Goal: Information Seeking & Learning: Learn about a topic

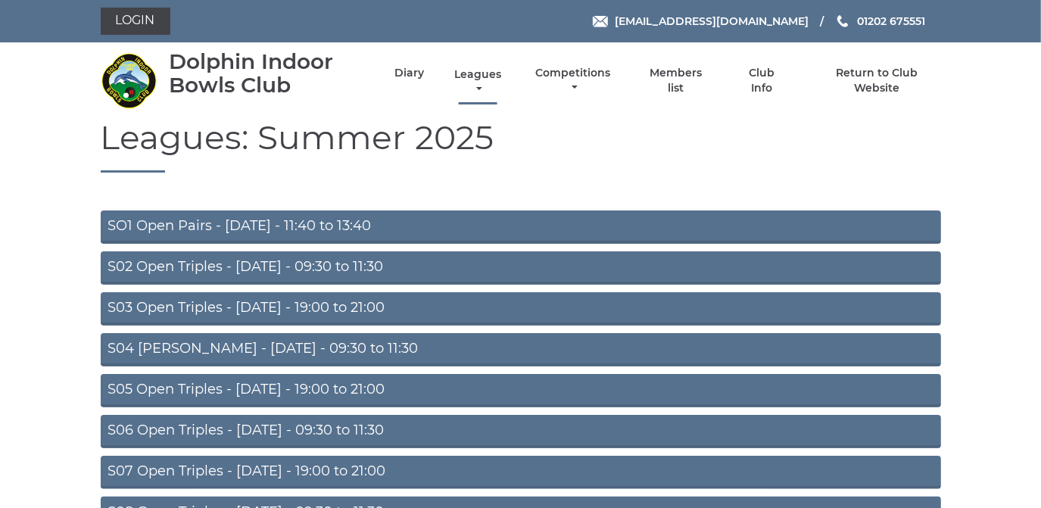
click at [469, 72] on link "Leagues" at bounding box center [478, 82] width 55 height 30
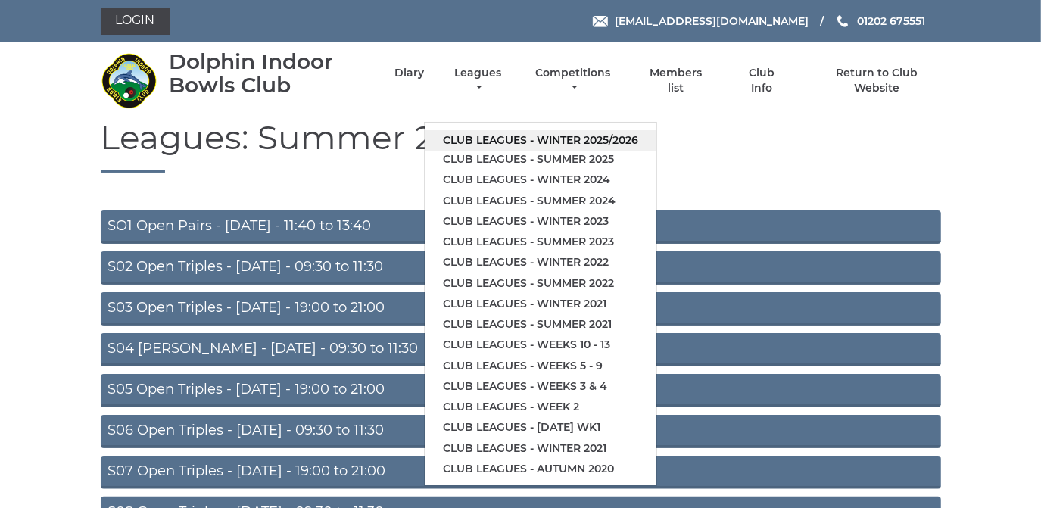
click at [468, 140] on link "Club leagues - Winter 2025/2026" at bounding box center [541, 140] width 232 height 20
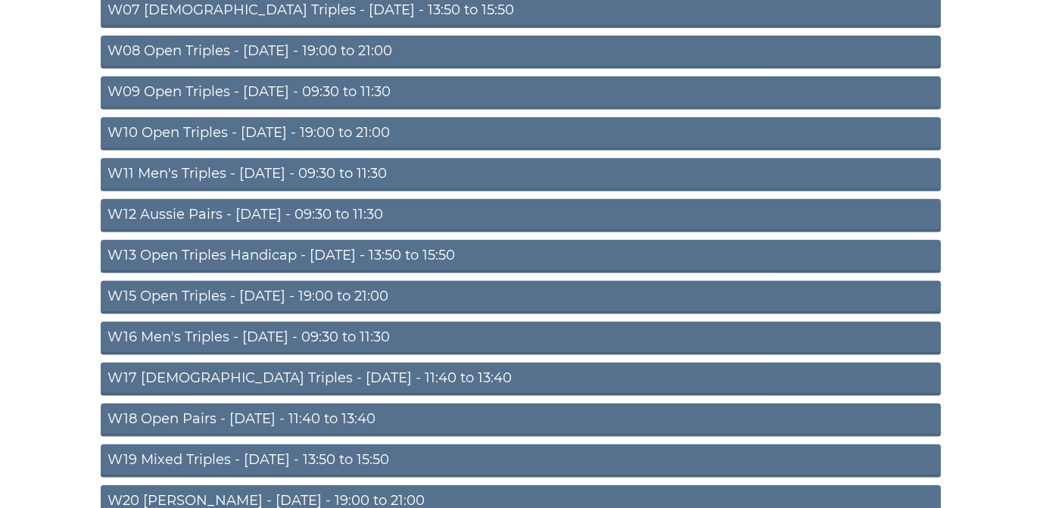
scroll to position [497, 0]
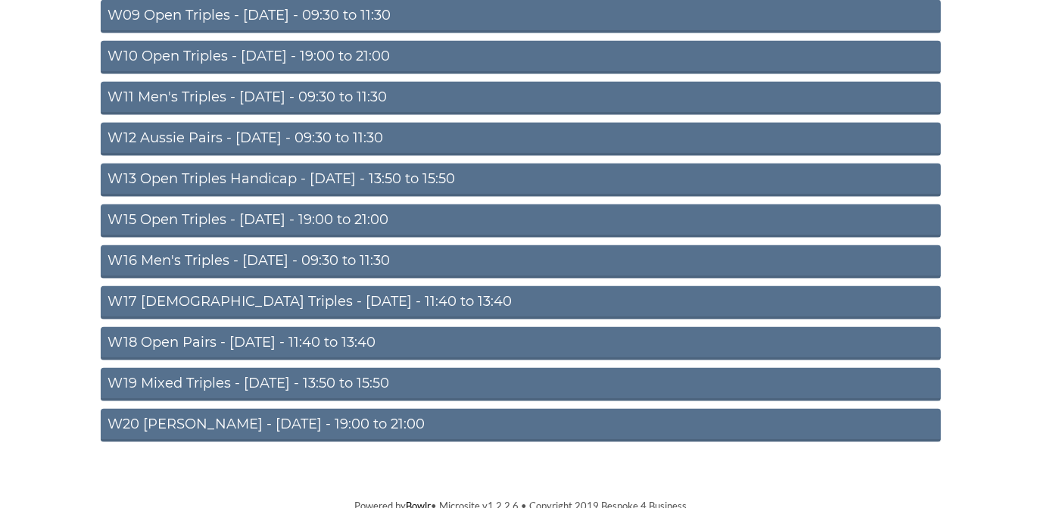
click at [346, 252] on link "W16 Men's Triples - [DATE] - 09:30 to 11:30" at bounding box center [521, 261] width 840 height 33
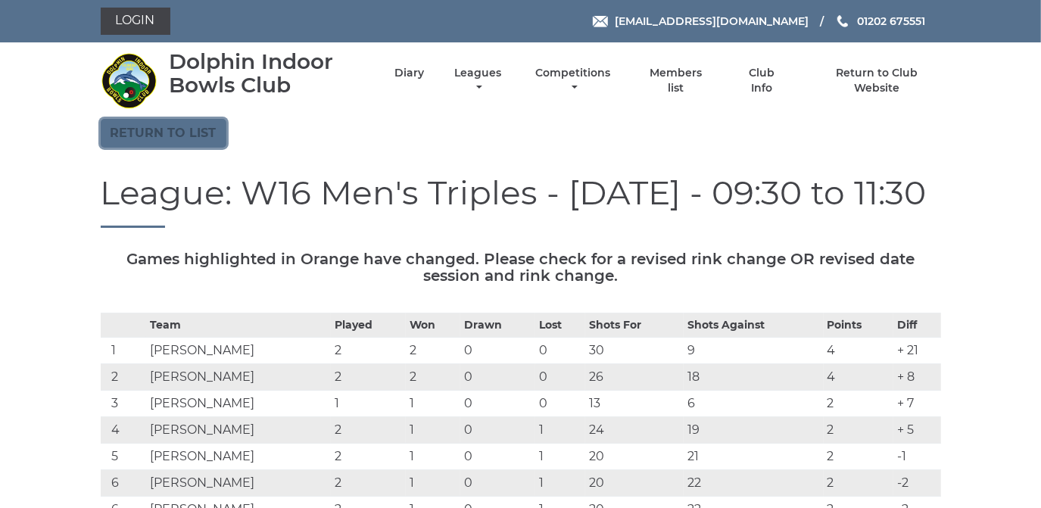
click at [183, 124] on link "Return to list" at bounding box center [164, 133] width 126 height 29
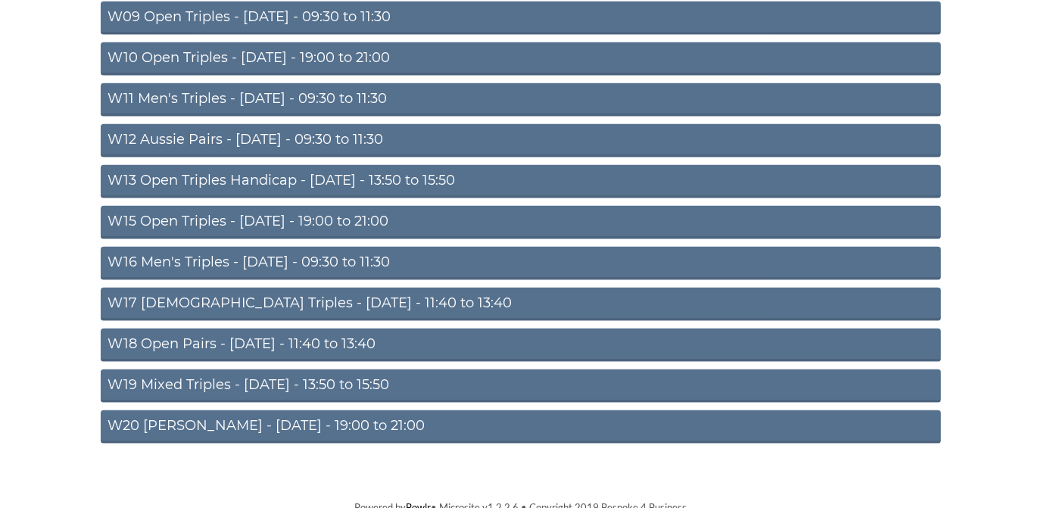
scroll to position [497, 0]
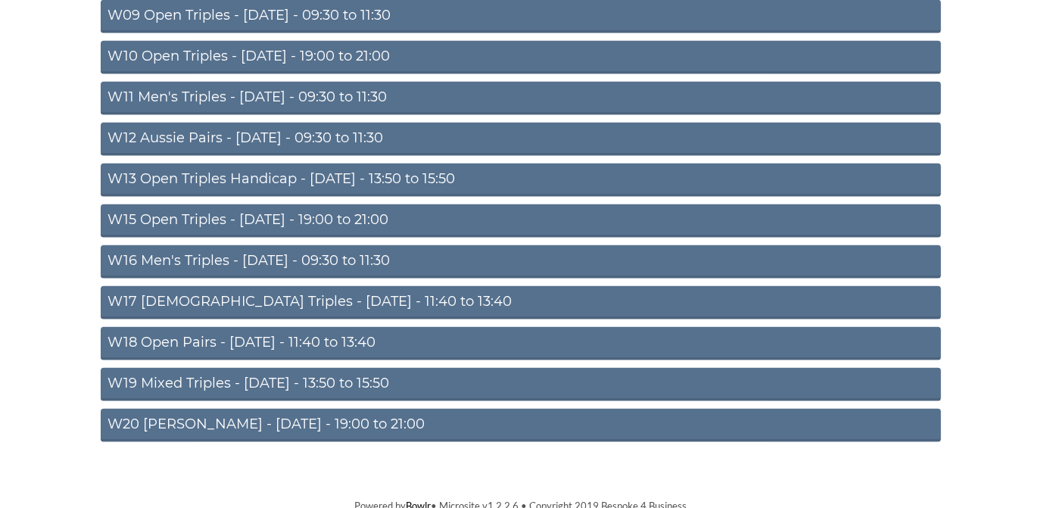
click at [327, 259] on link "W16 Men's Triples - [DATE] - 09:30 to 11:30" at bounding box center [521, 261] width 840 height 33
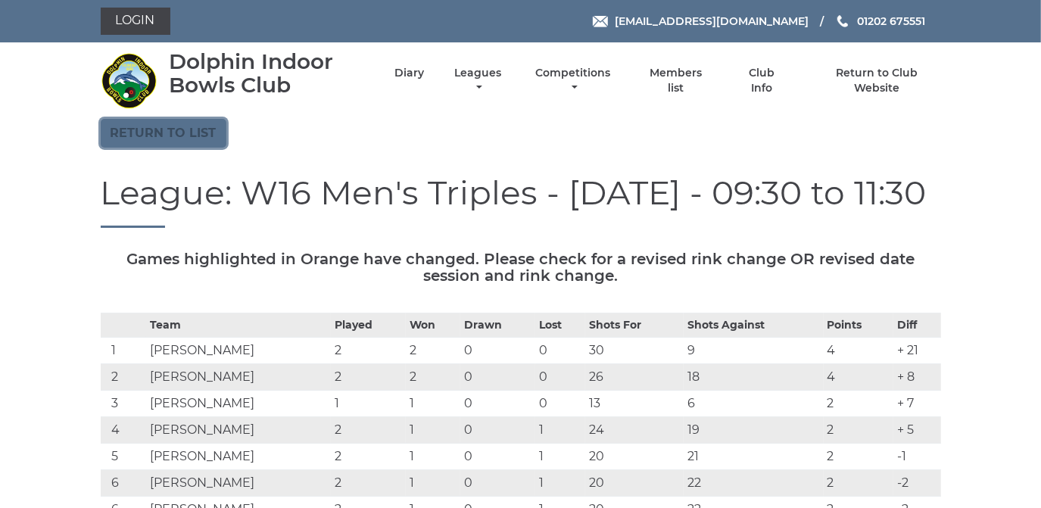
click at [140, 126] on link "Return to list" at bounding box center [164, 133] width 126 height 29
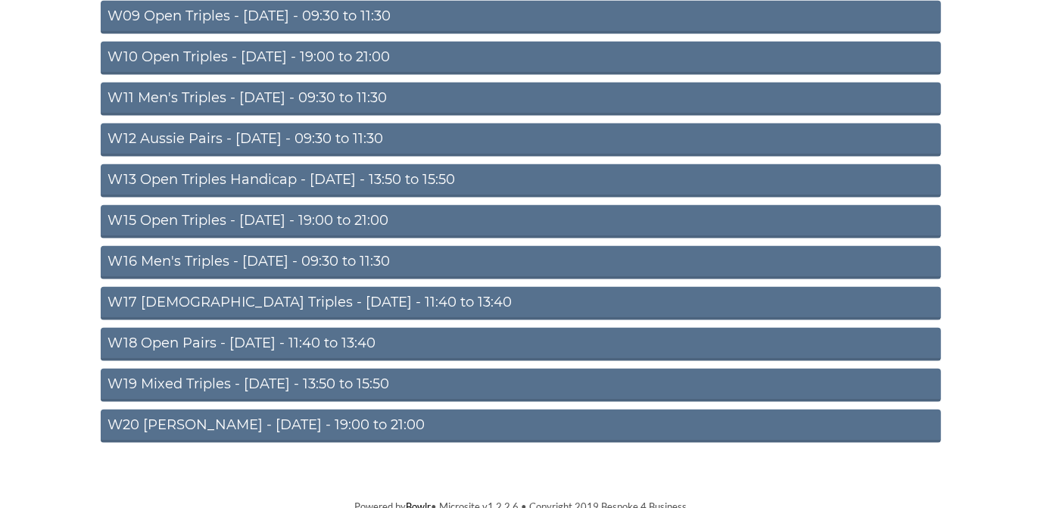
scroll to position [497, 0]
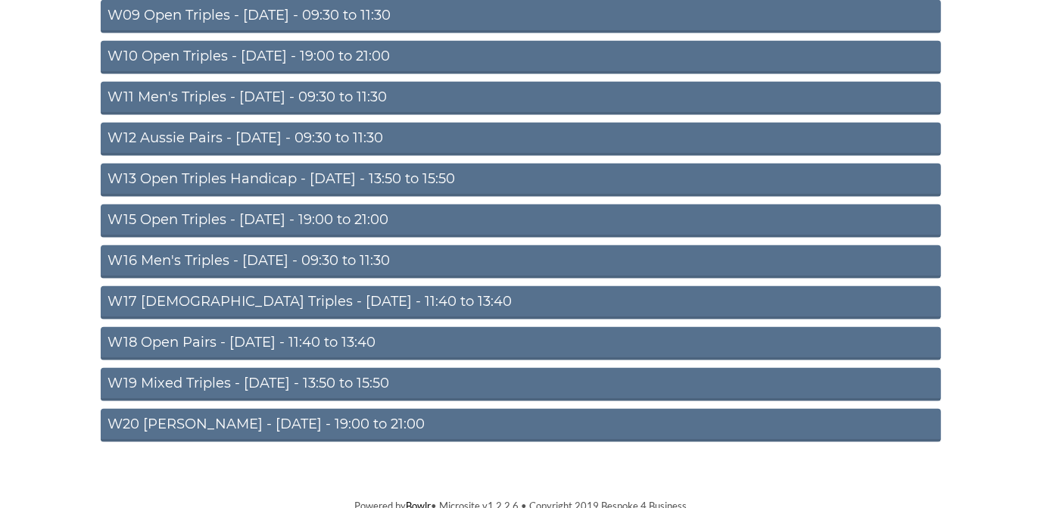
click at [207, 419] on link "W20 [PERSON_NAME] - [DATE] - 19:00 to 21:00" at bounding box center [521, 425] width 840 height 33
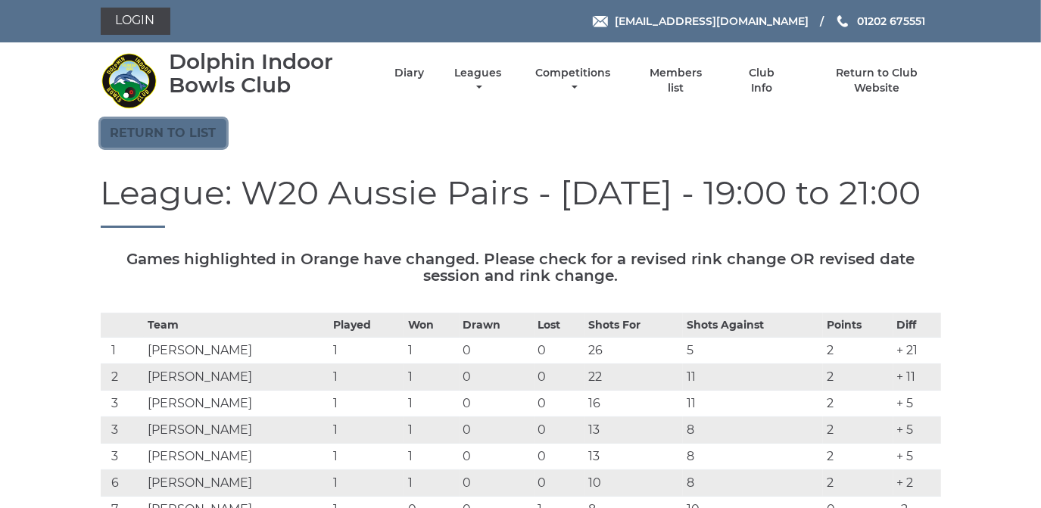
click at [182, 134] on link "Return to list" at bounding box center [164, 133] width 126 height 29
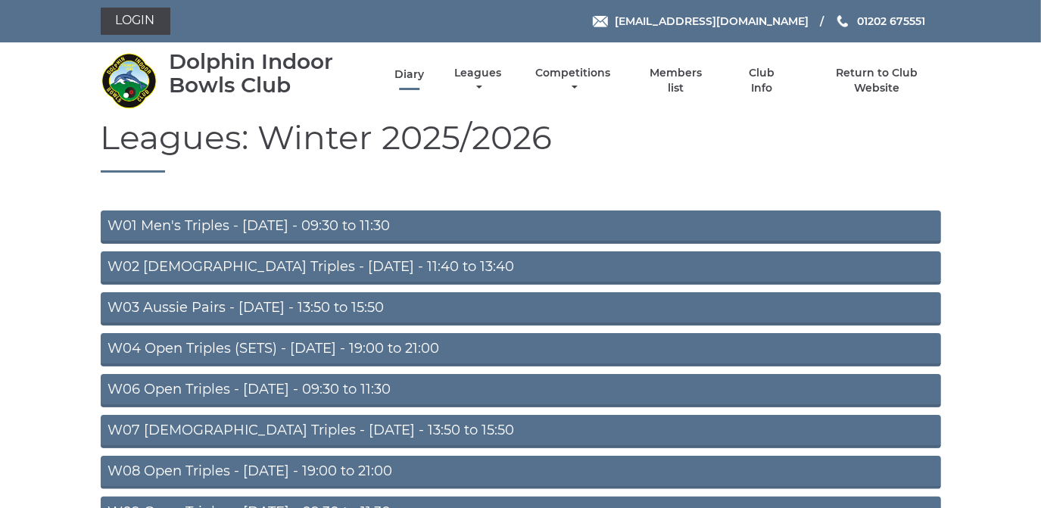
click at [407, 74] on link "Diary" at bounding box center [409, 74] width 30 height 14
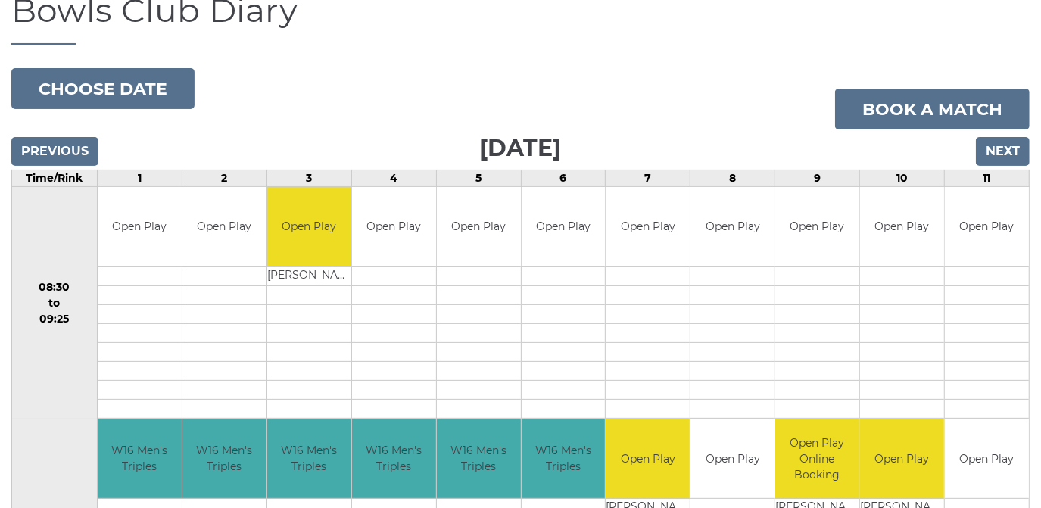
scroll to position [68, 0]
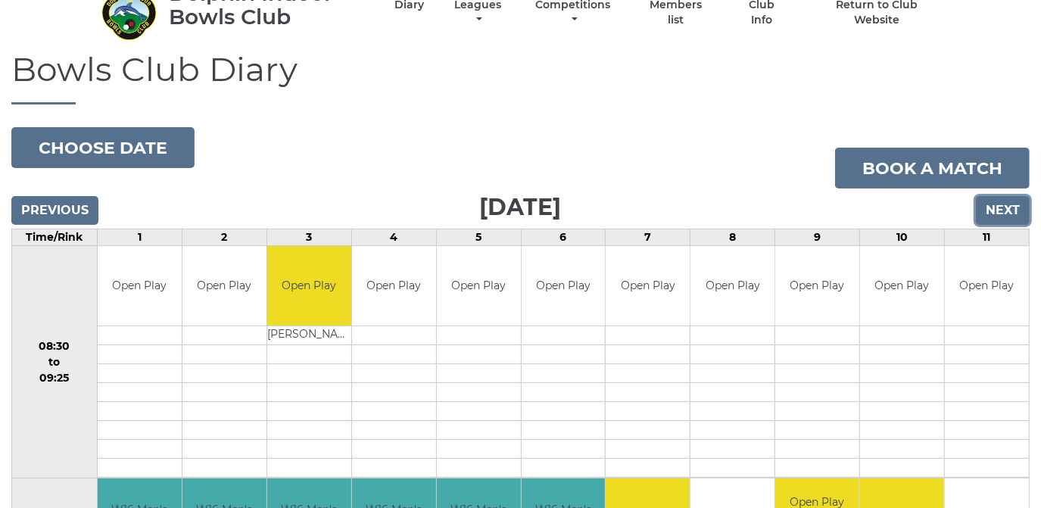
click at [1003, 207] on input "Next" at bounding box center [1003, 210] width 54 height 29
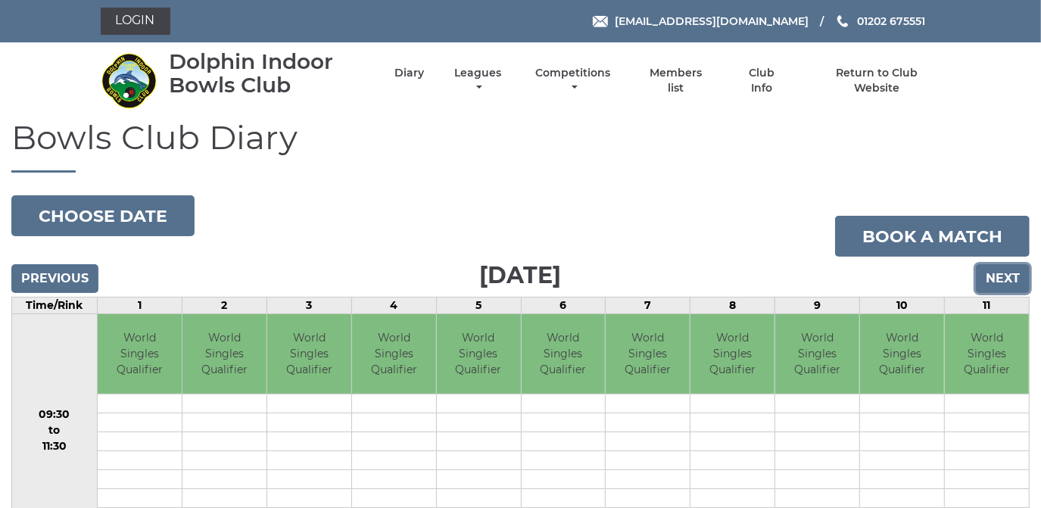
click at [994, 276] on input "Next" at bounding box center [1003, 278] width 54 height 29
click at [991, 276] on input "Next" at bounding box center [1003, 278] width 54 height 29
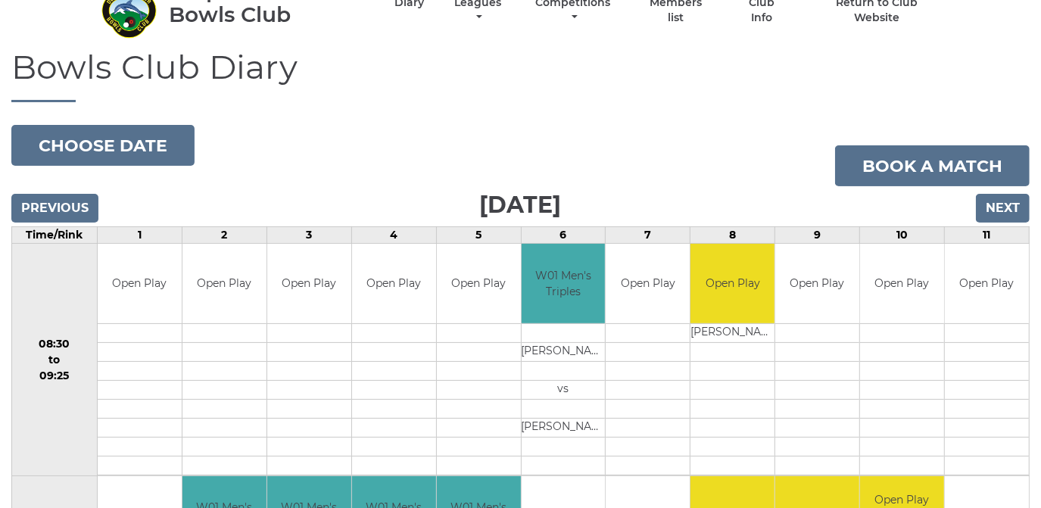
scroll to position [68, 0]
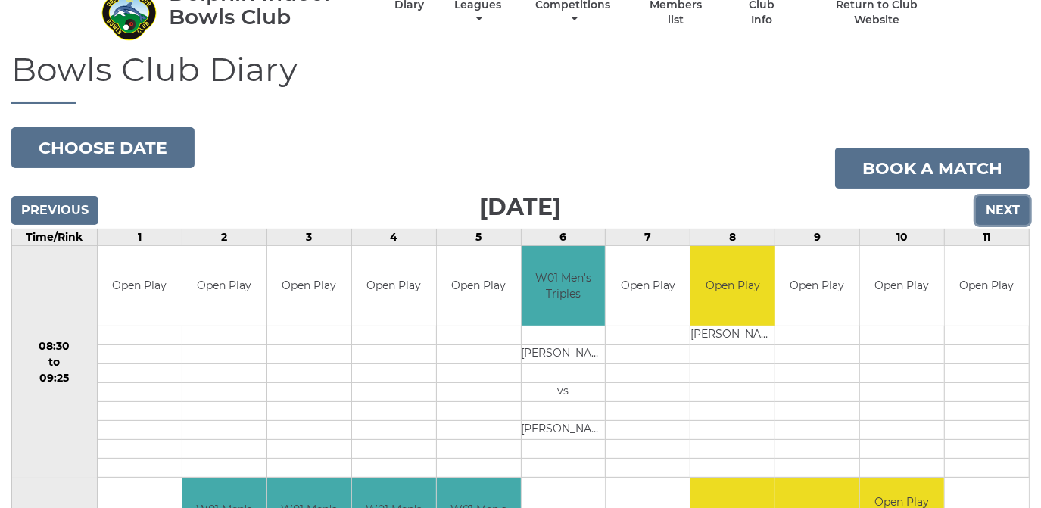
click at [993, 210] on input "Next" at bounding box center [1003, 210] width 54 height 29
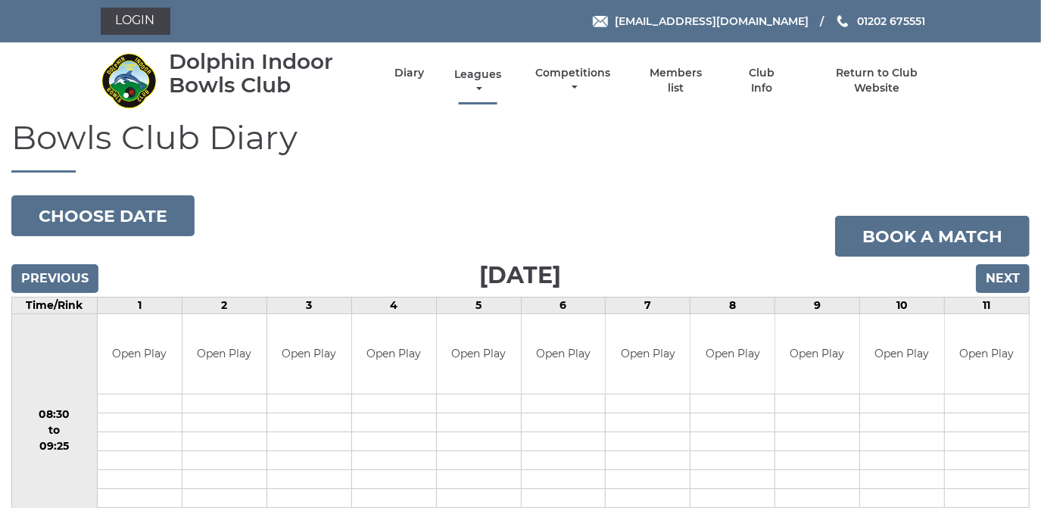
click at [475, 71] on link "Leagues" at bounding box center [478, 82] width 55 height 30
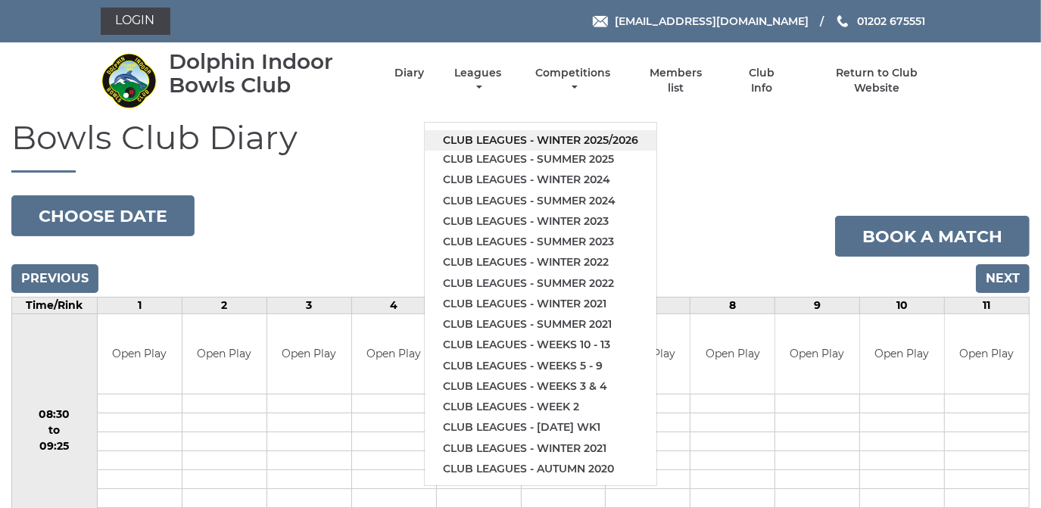
click at [468, 140] on link "Club leagues - Winter 2025/2026" at bounding box center [541, 140] width 232 height 20
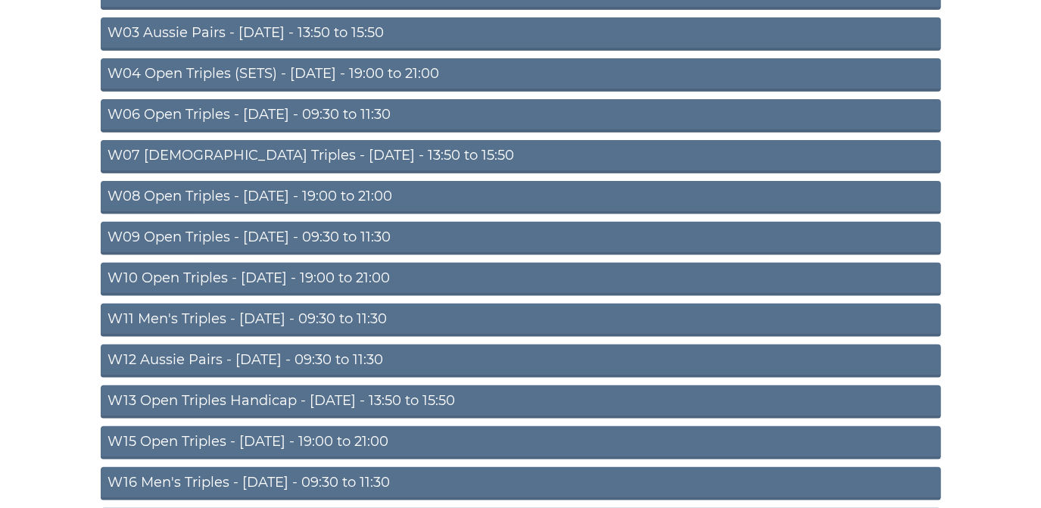
scroll to position [206, 0]
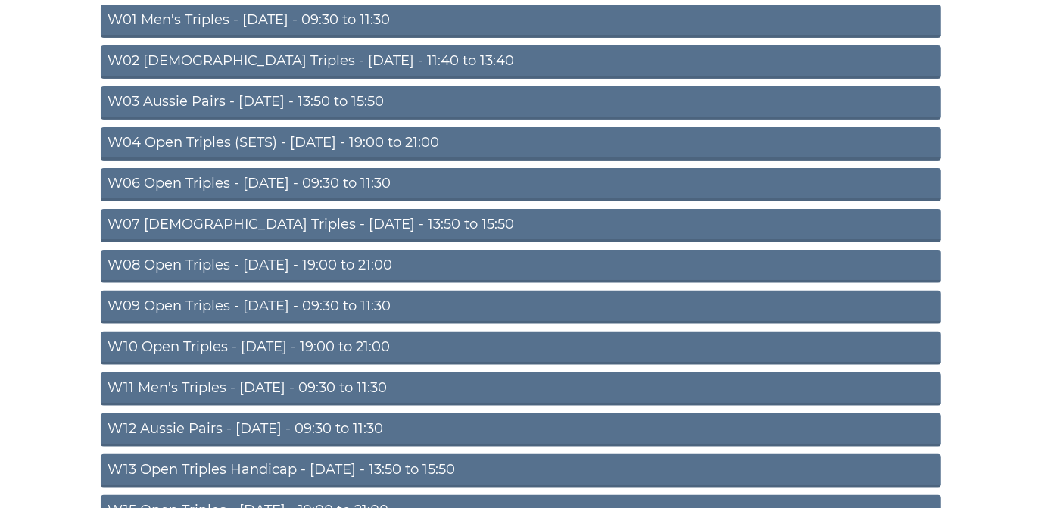
click at [306, 261] on link "W08 Open Triples - [DATE] - 19:00 to 21:00" at bounding box center [521, 266] width 840 height 33
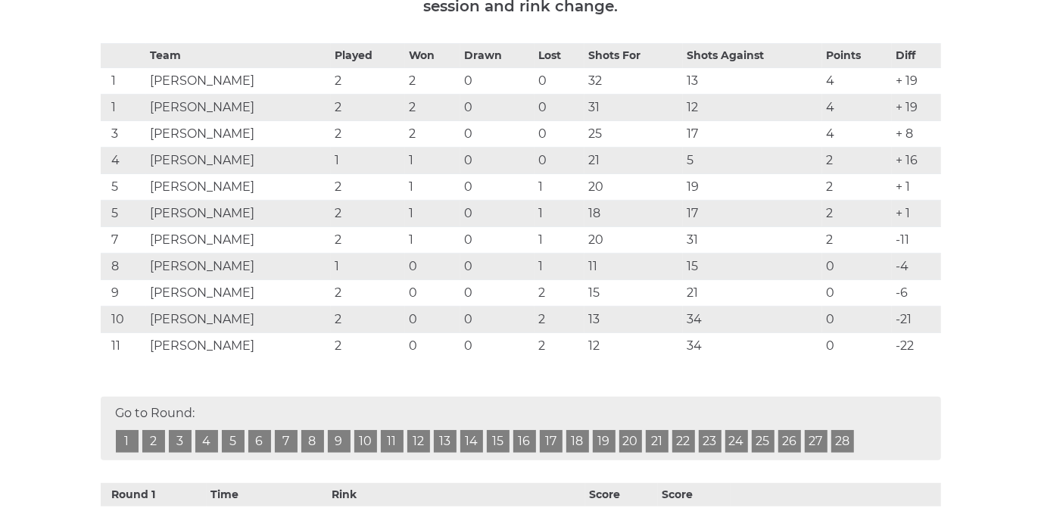
scroll to position [275, 0]
